Goal: Use online tool/utility: Use online tool/utility

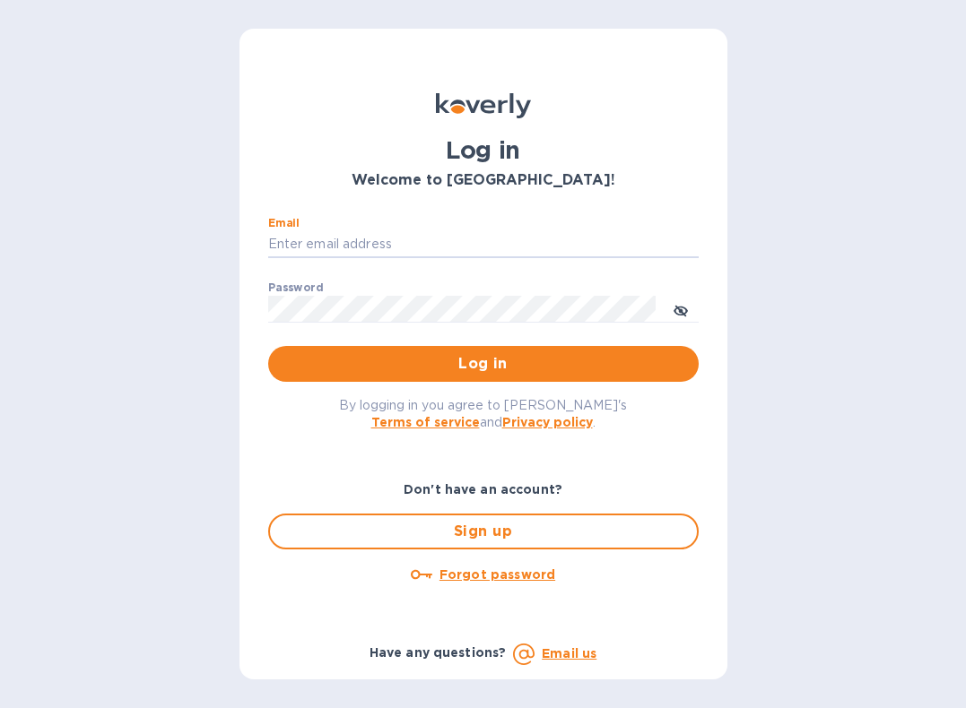
type input "[EMAIL_ADDRESS][DOMAIN_NAME]"
click at [482, 362] on button "Log in" at bounding box center [483, 364] width 430 height 36
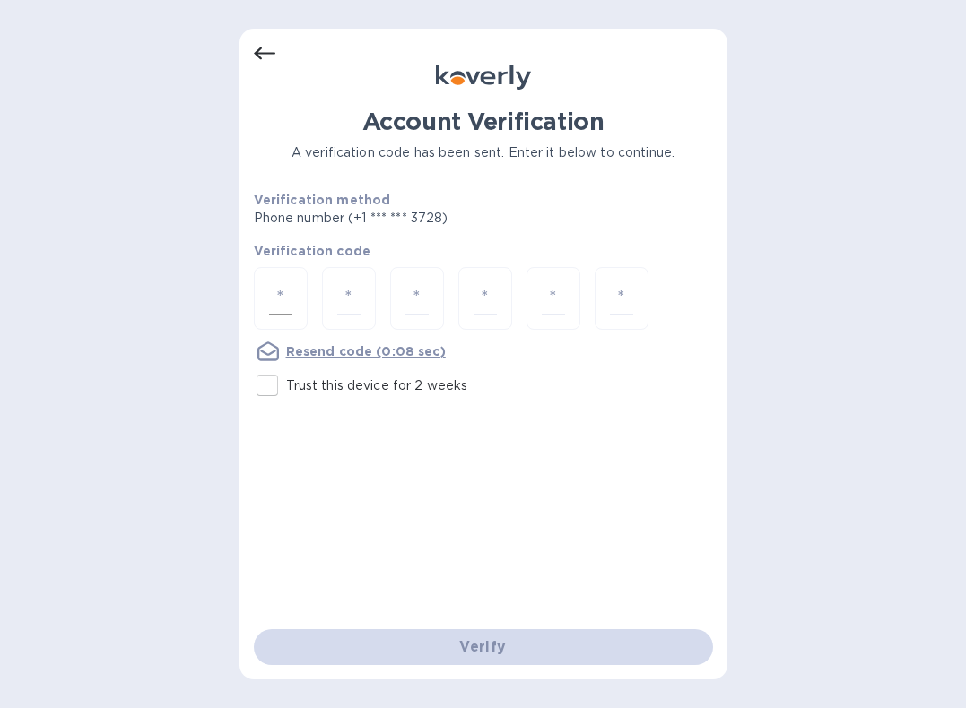
click at [285, 299] on input "number" at bounding box center [280, 298] width 23 height 33
type input "3"
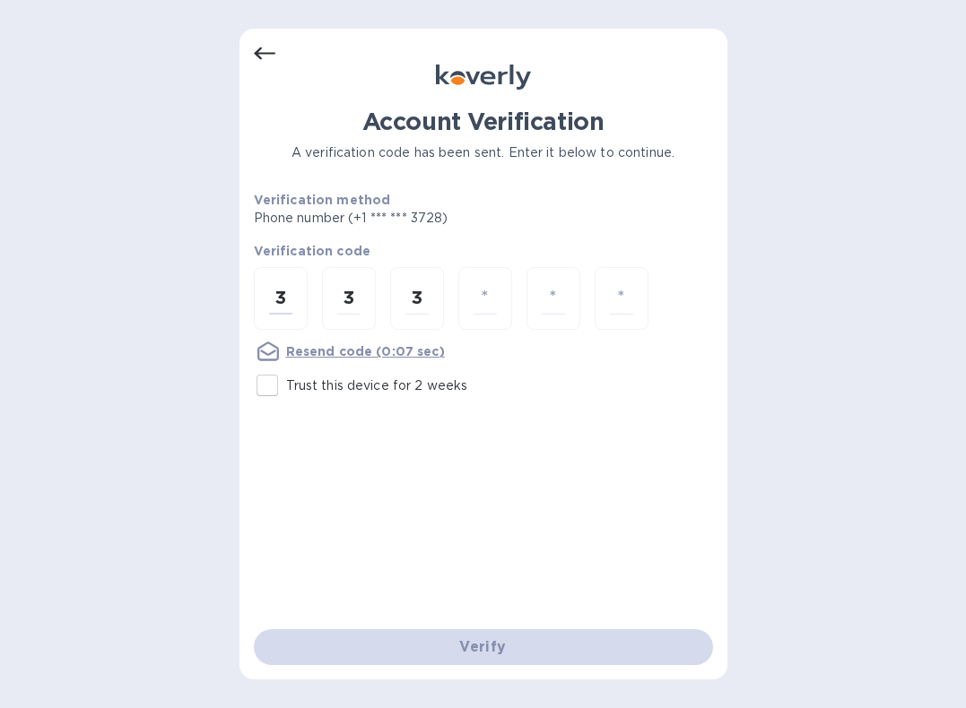
type input "9"
type input "7"
type input "2"
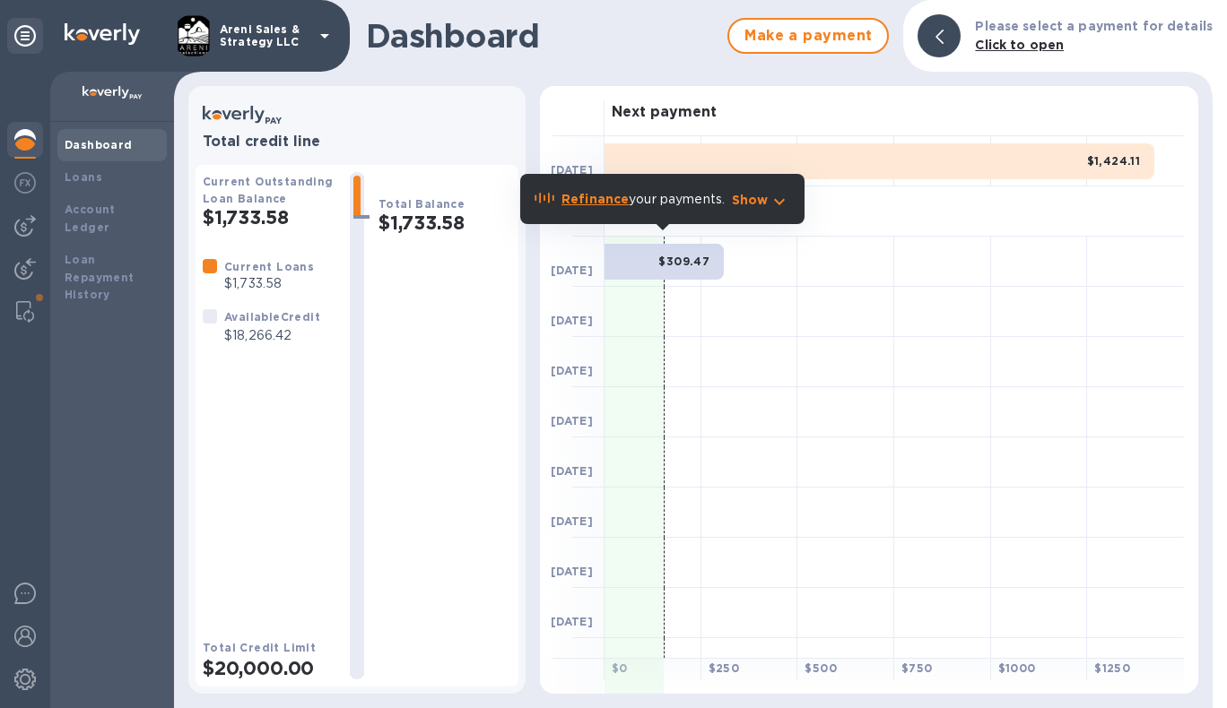
click at [652, 66] on div "Dashboard Make a payment Please select a payment for details Click to open" at bounding box center [693, 36] width 1038 height 72
click at [22, 182] on img at bounding box center [25, 183] width 22 height 22
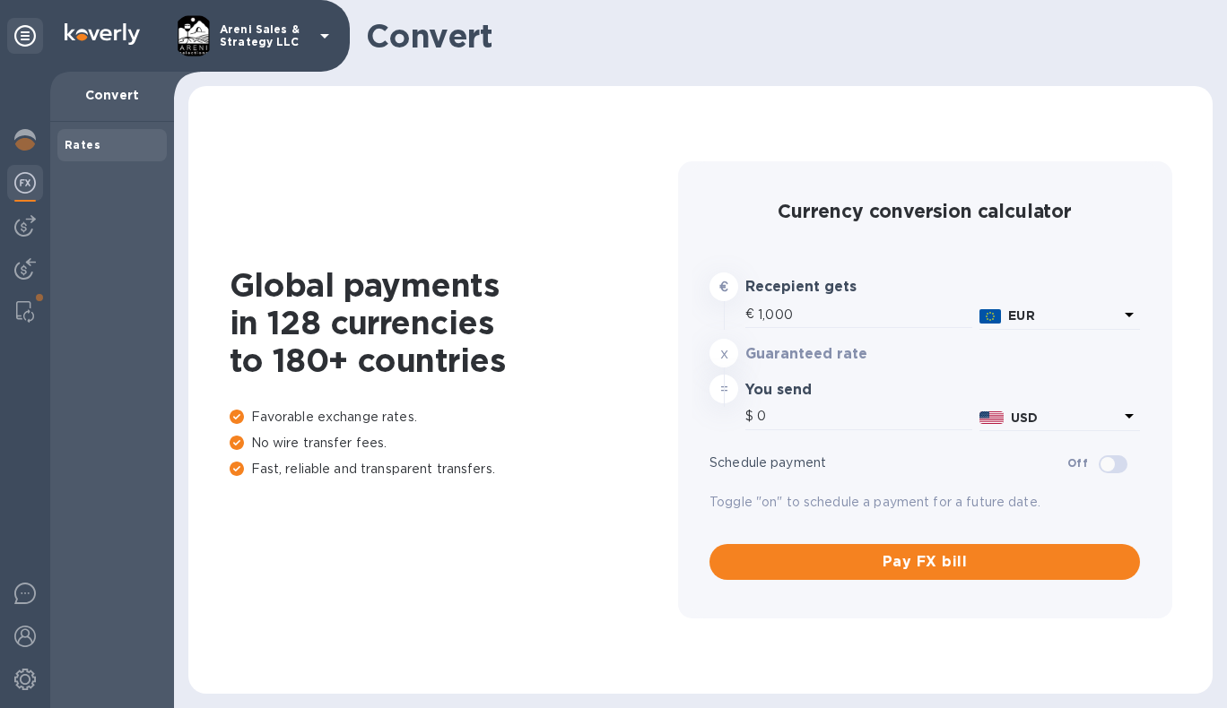
type input "1,178.42"
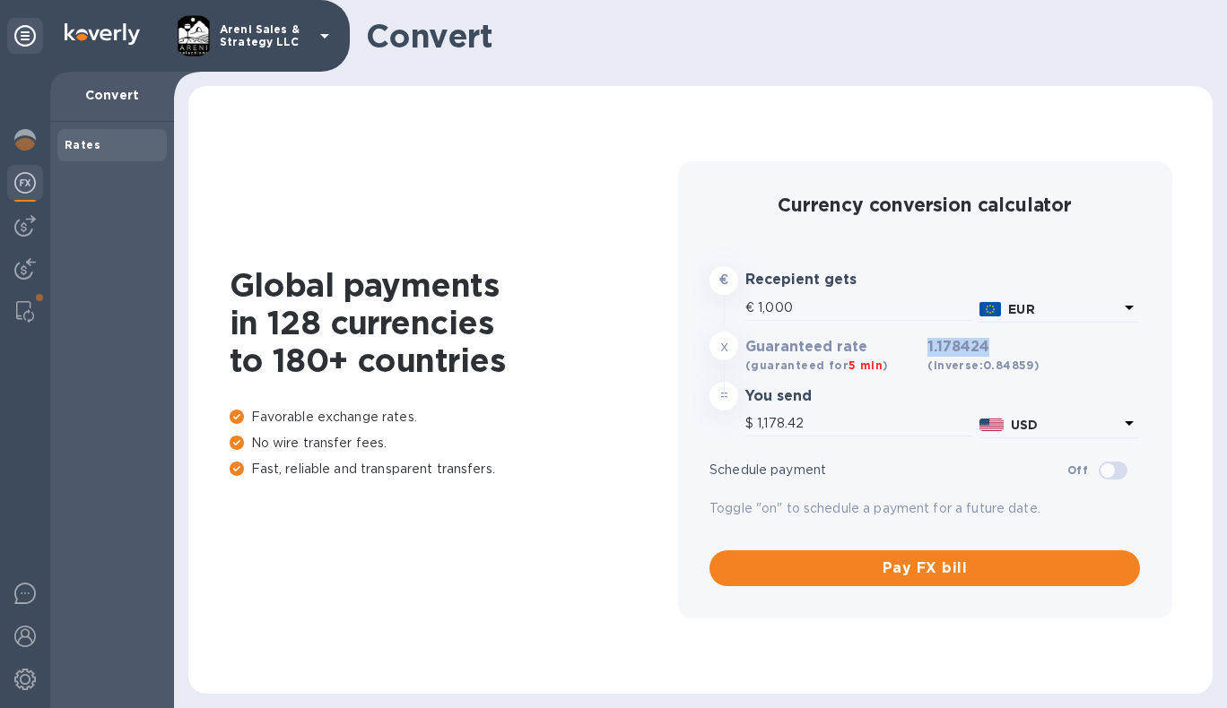
drag, startPoint x: 929, startPoint y: 348, endPoint x: 993, endPoint y: 349, distance: 63.7
click at [965, 349] on h3 "1.178424 (inverse: 0.84859 )" at bounding box center [983, 357] width 112 height 36
copy h3 "1.178424"
